Goal: Information Seeking & Learning: Learn about a topic

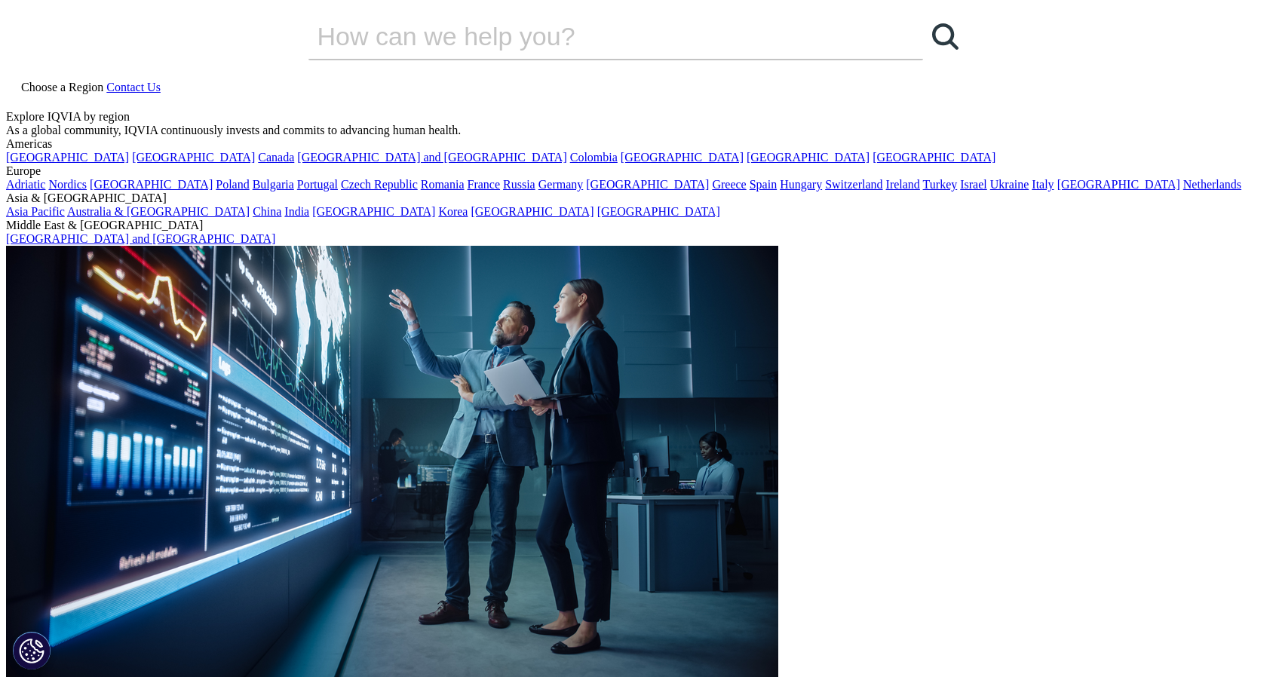
click at [18, 94] on icon at bounding box center [12, 100] width 12 height 13
click at [557, 59] on input "Search" at bounding box center [594, 36] width 572 height 45
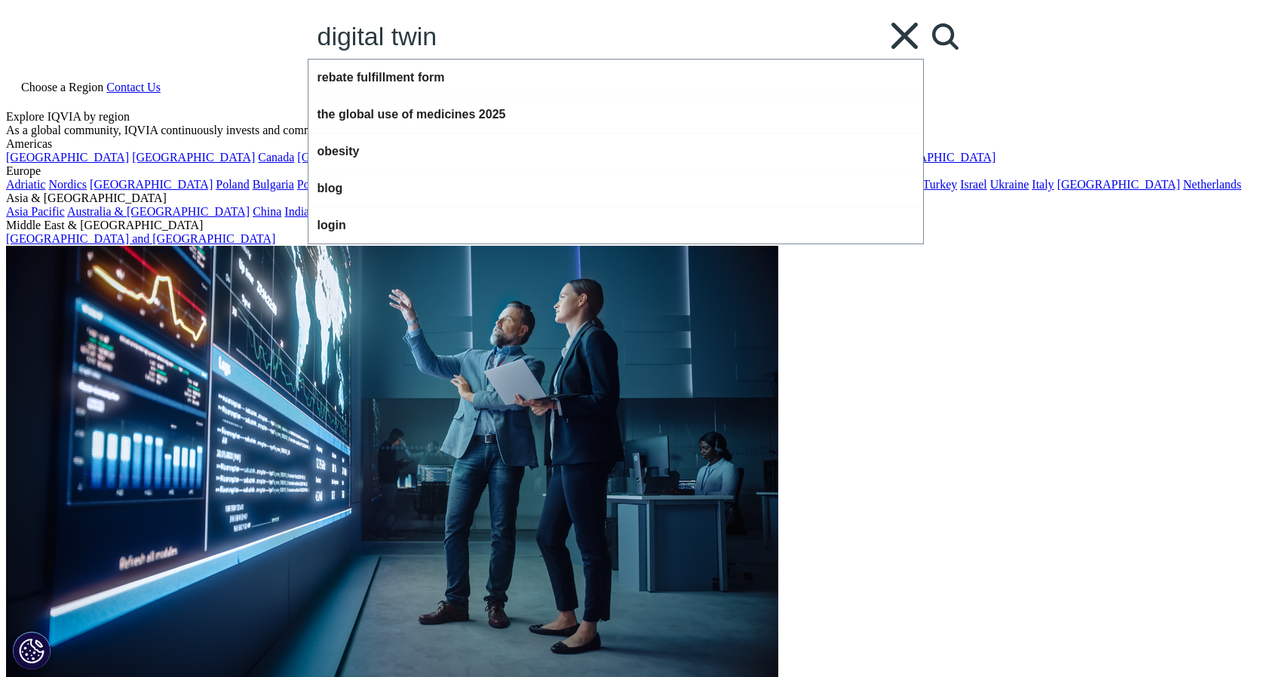
type input "digital twin"
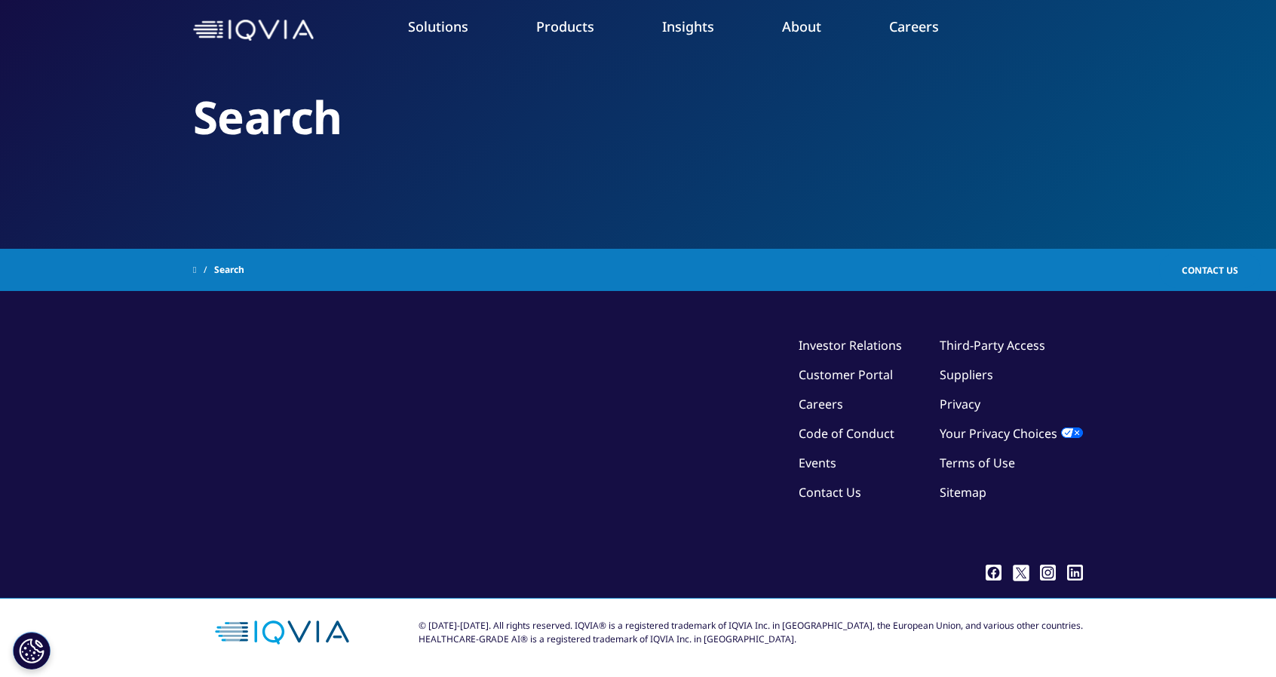
type input "digital twin"
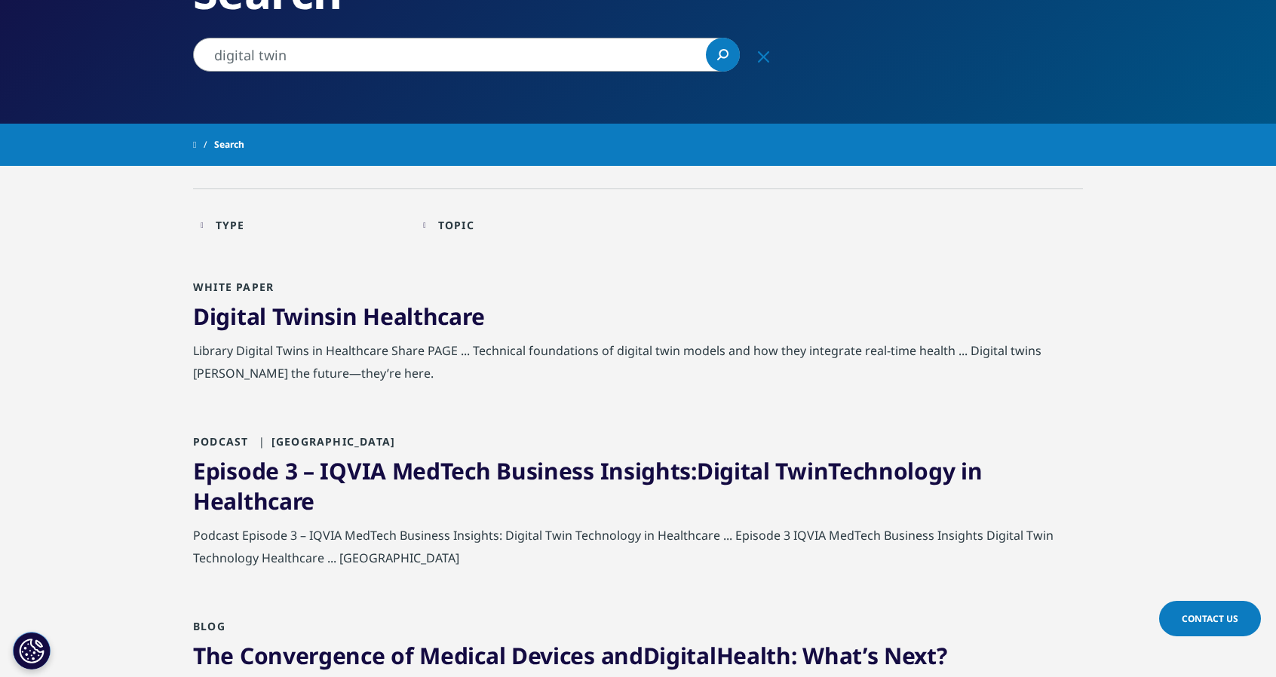
scroll to position [226, 0]
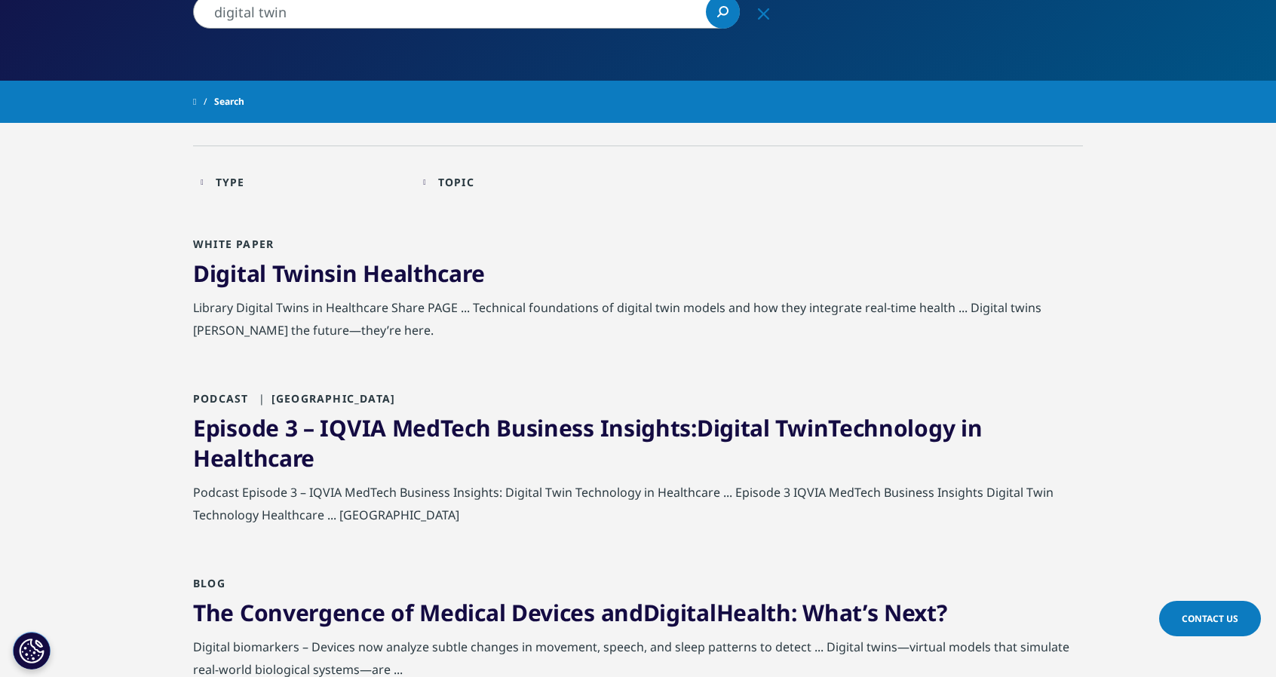
click at [670, 428] on link "Episode 3 – IQVIA MedTech Business Insights: Digital Twin Technology in Healthc…" at bounding box center [587, 442] width 789 height 61
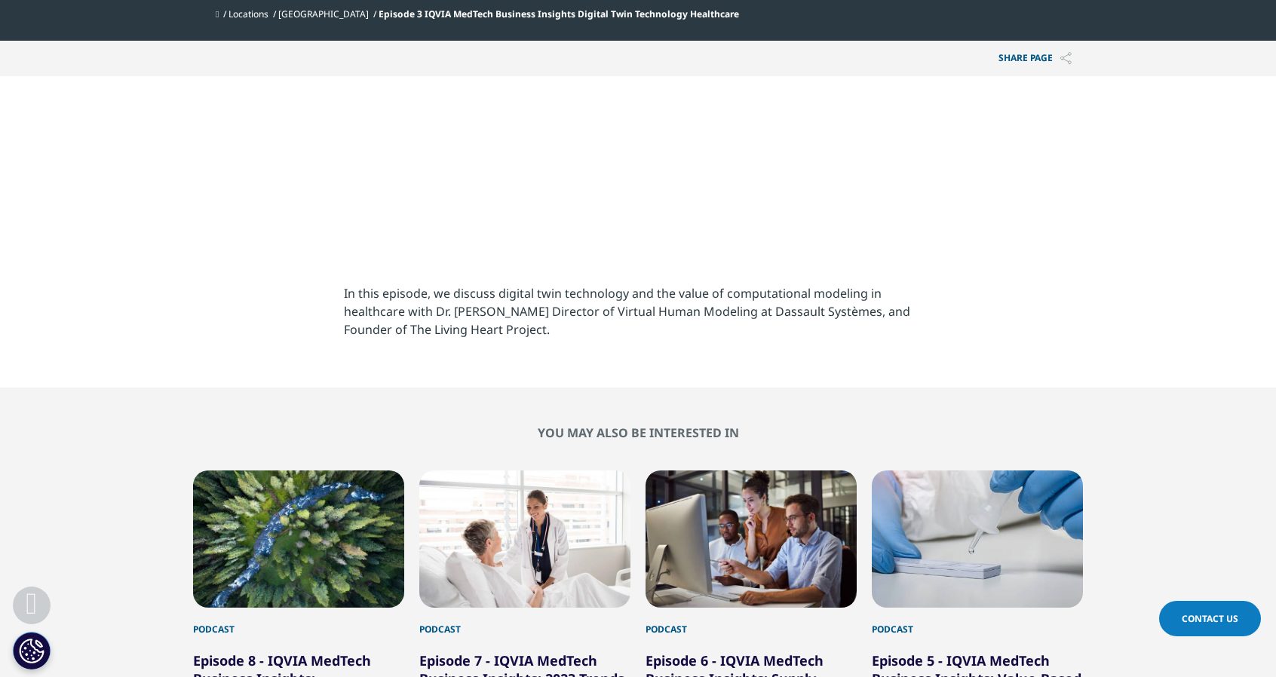
scroll to position [528, 0]
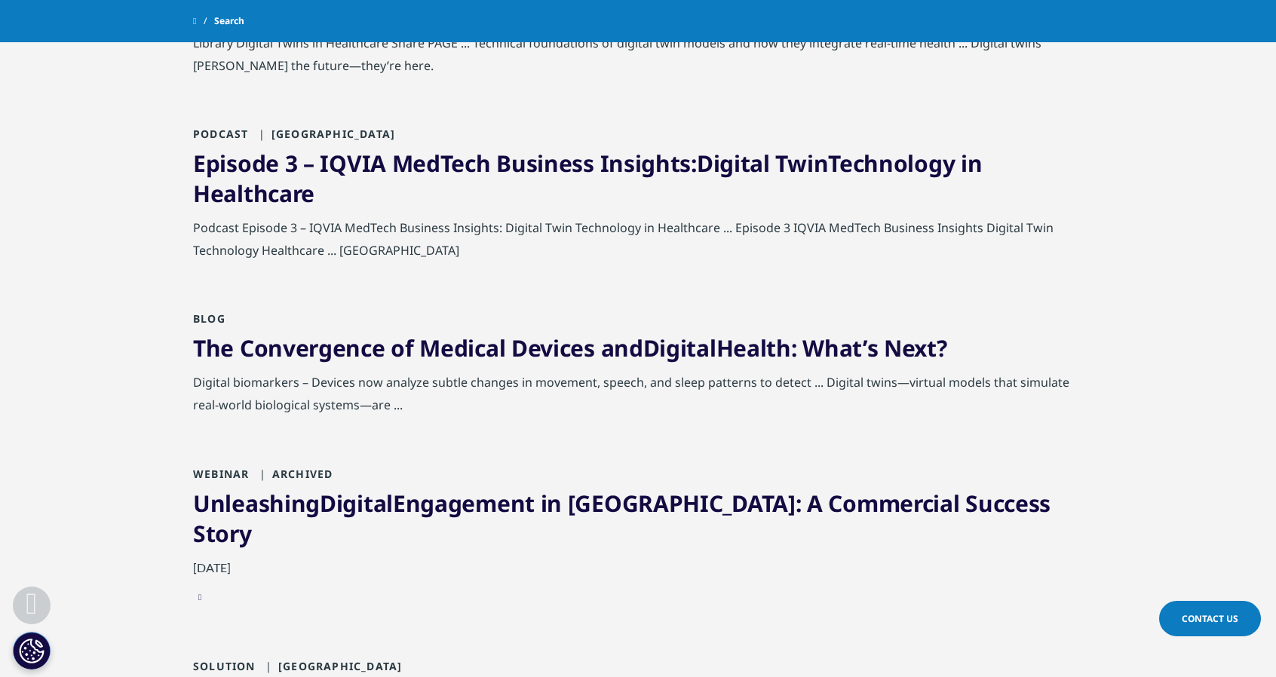
scroll to position [452, 0]
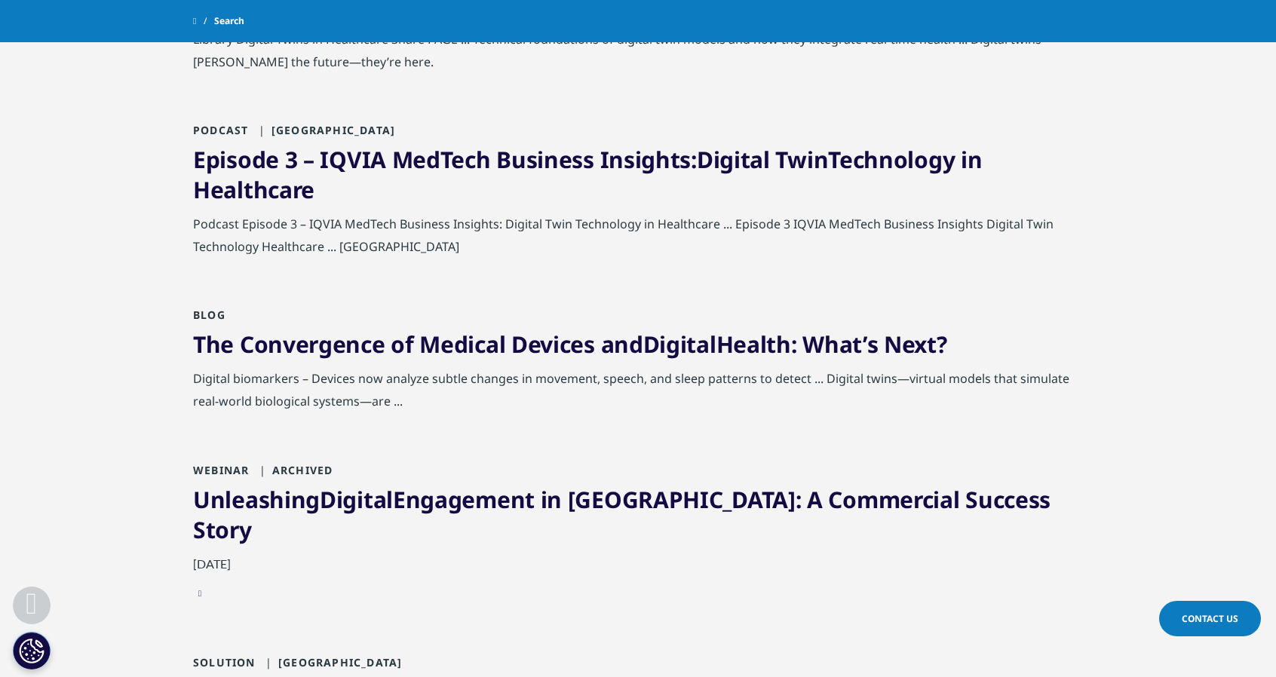
click at [440, 352] on link "The Convergence of Medical Devices and Digital Health: What’s Next?" at bounding box center [570, 344] width 754 height 31
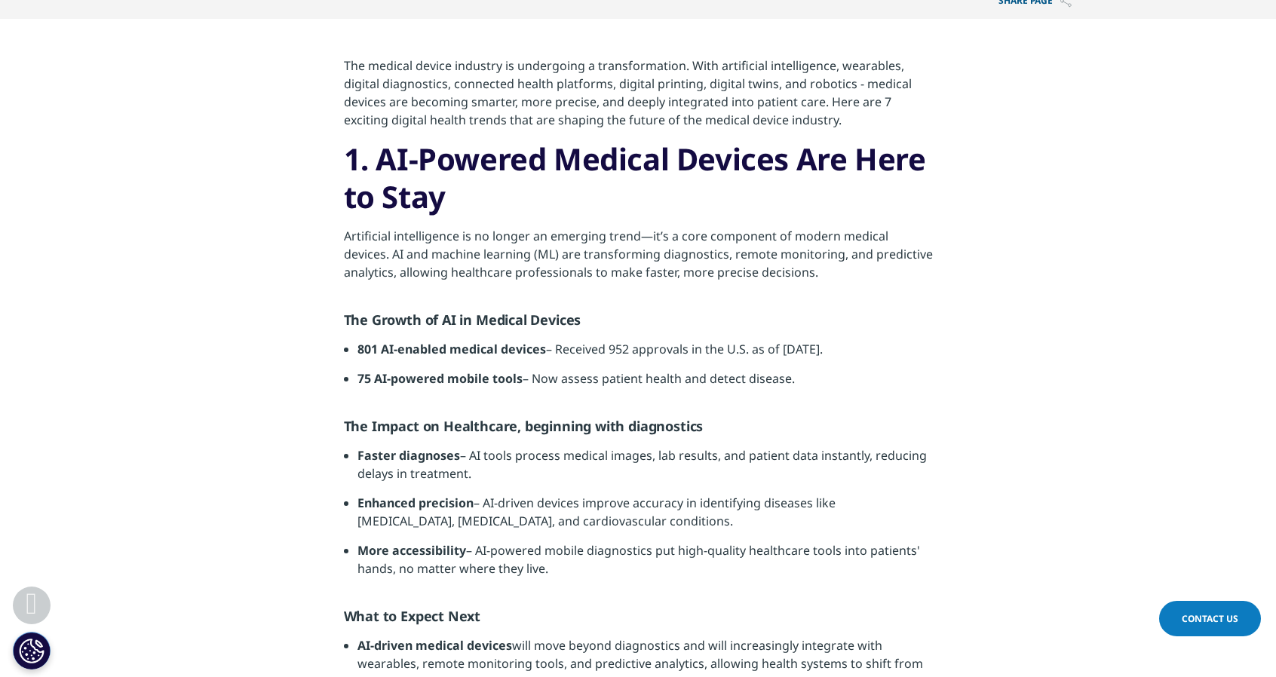
scroll to position [603, 0]
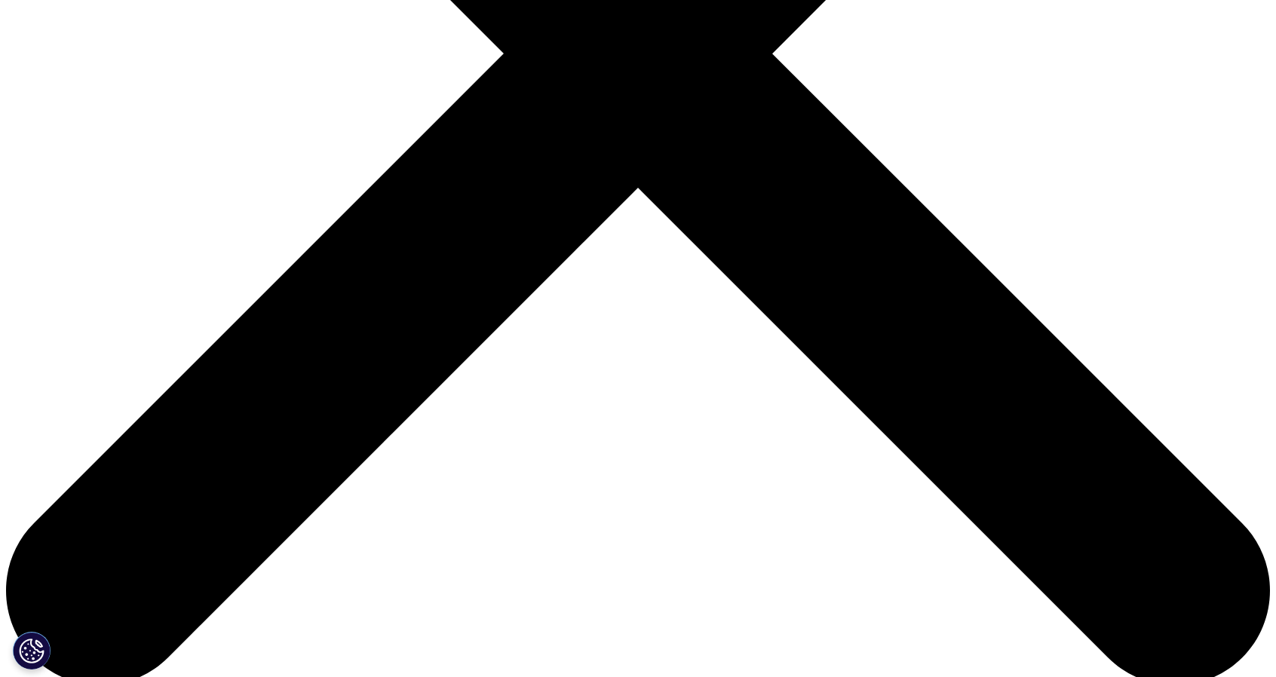
scroll to position [603, 0]
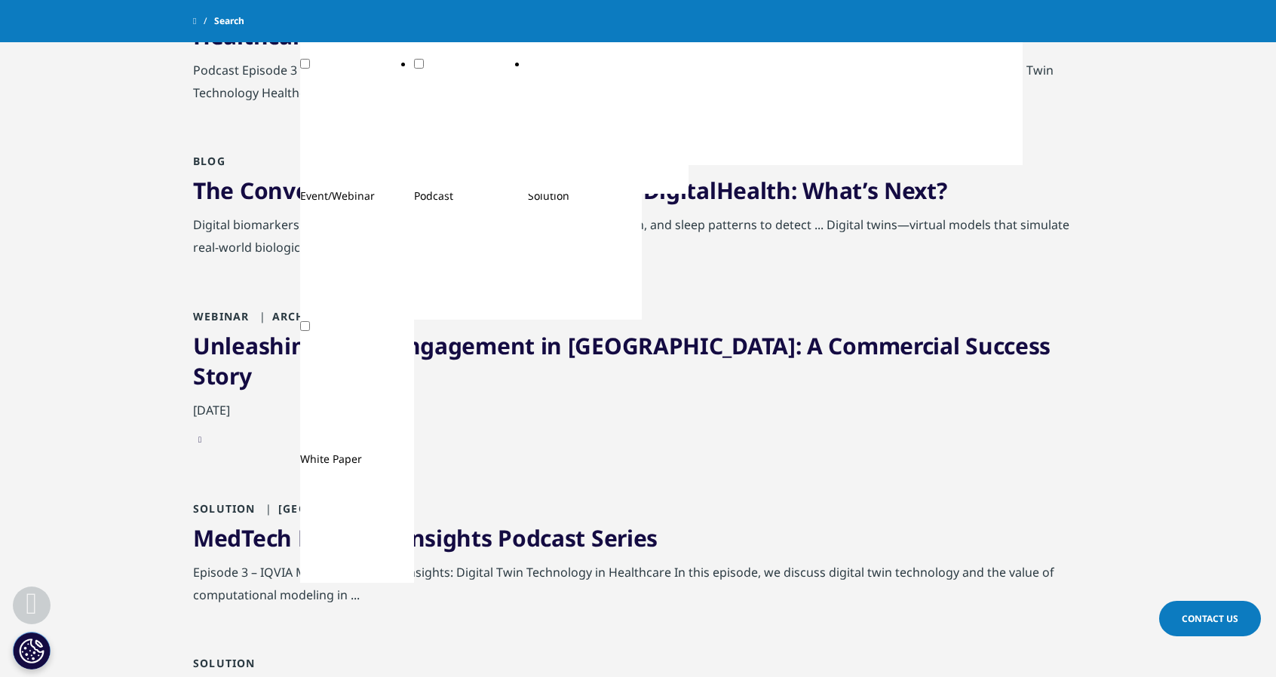
click at [568, 354] on link "Unleashing Digital Engagement in MedTech: A Commercial Success Story" at bounding box center [621, 360] width 857 height 61
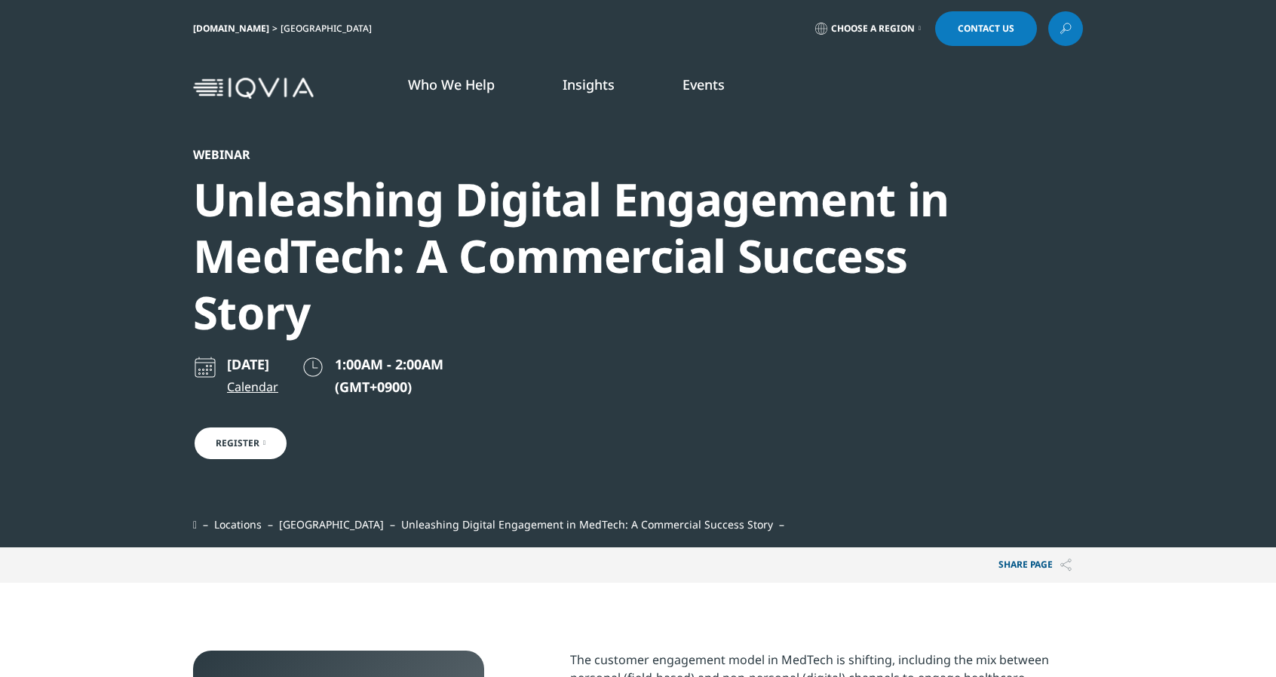
scroll to position [419, 890]
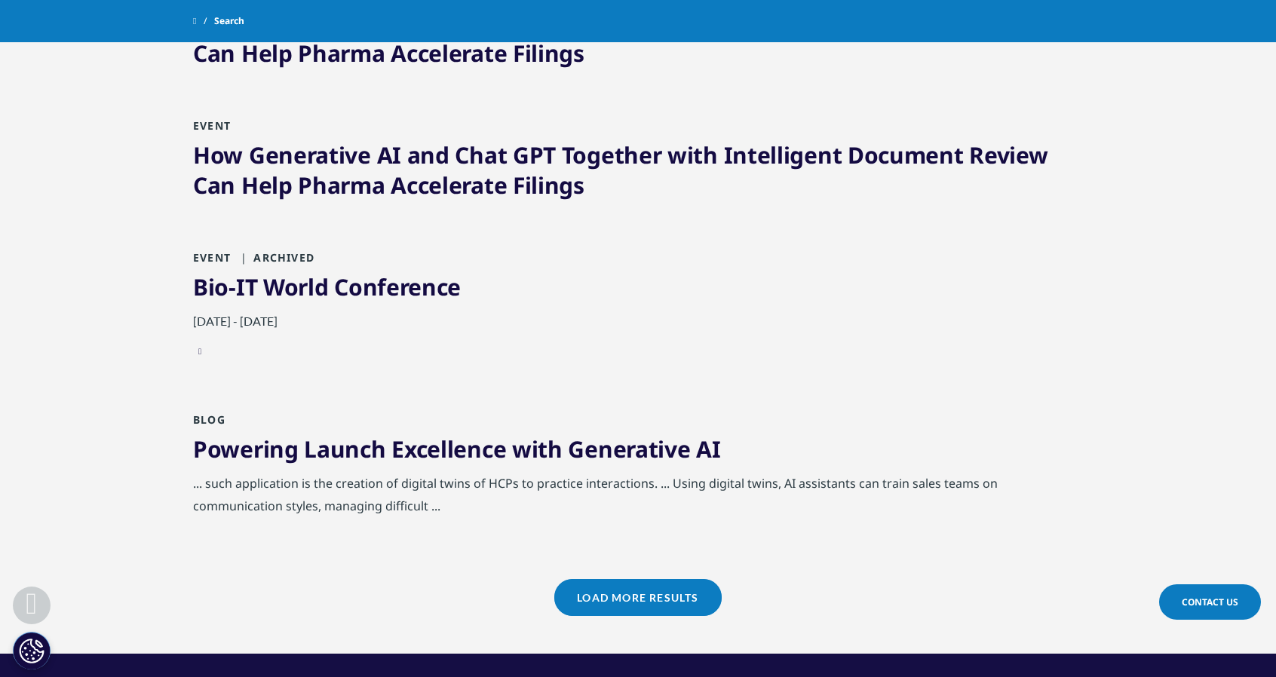
scroll to position [1433, 0]
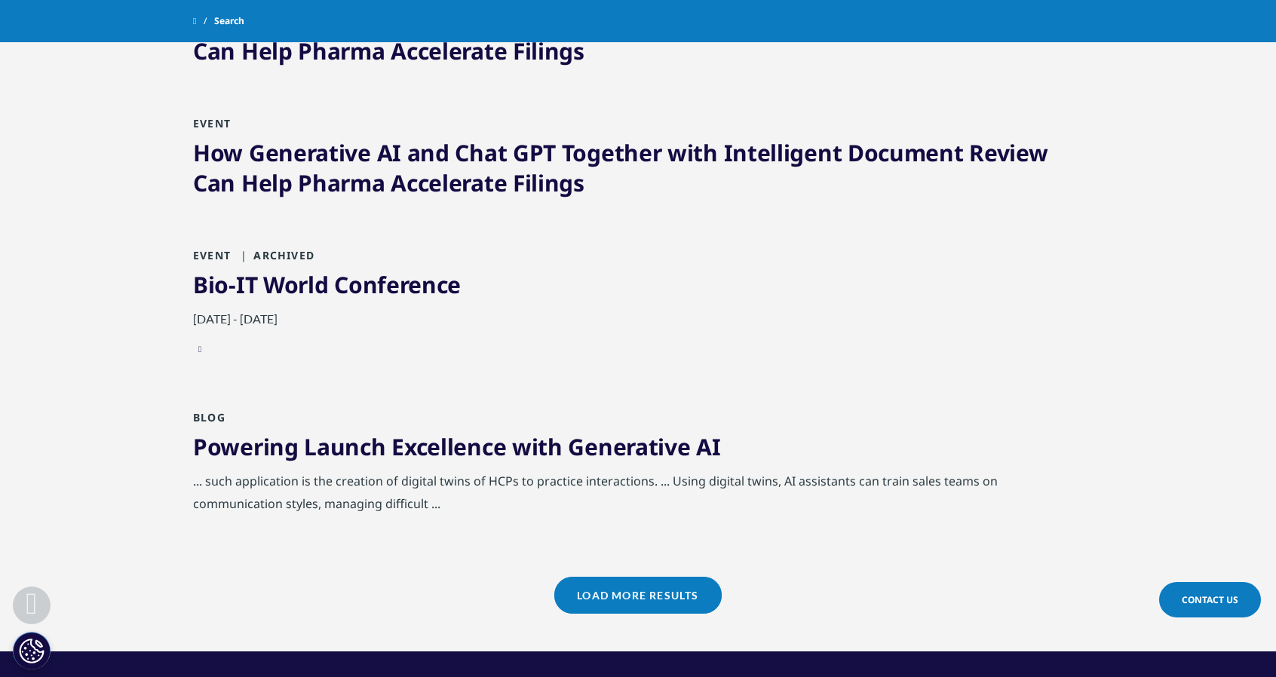
click at [610, 577] on link "Load More Results" at bounding box center [637, 595] width 167 height 37
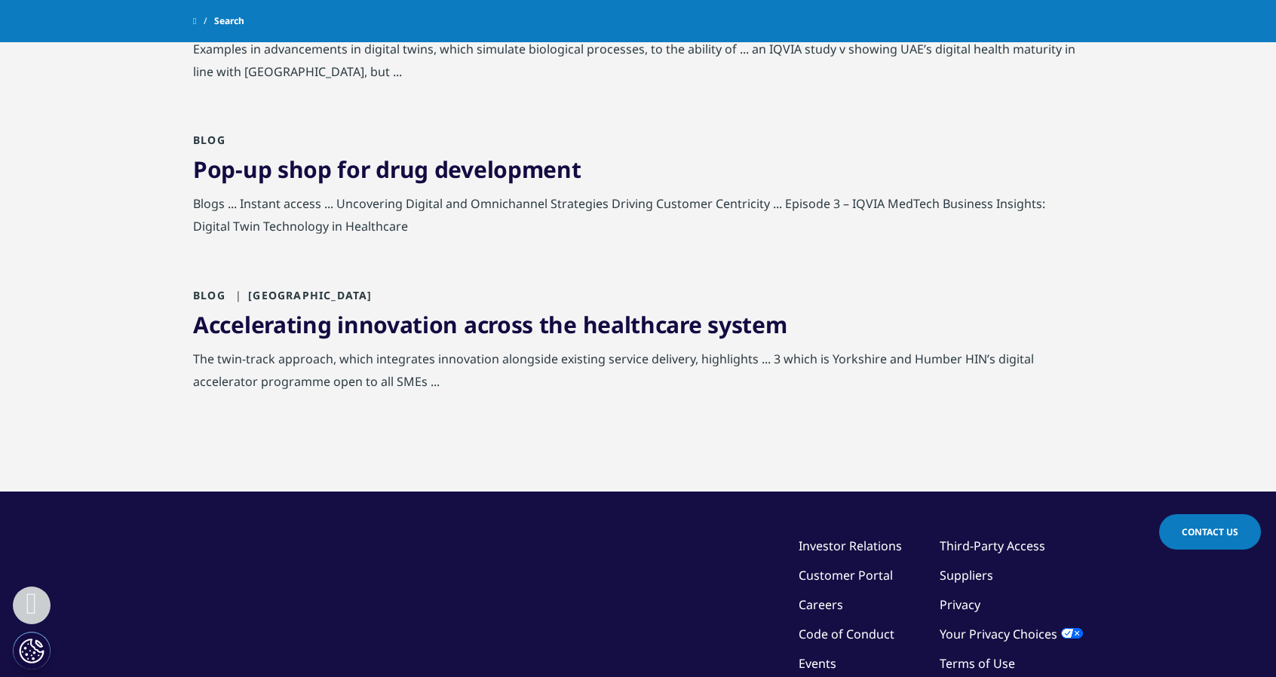
scroll to position [2488, 0]
